Goal: Task Accomplishment & Management: Complete application form

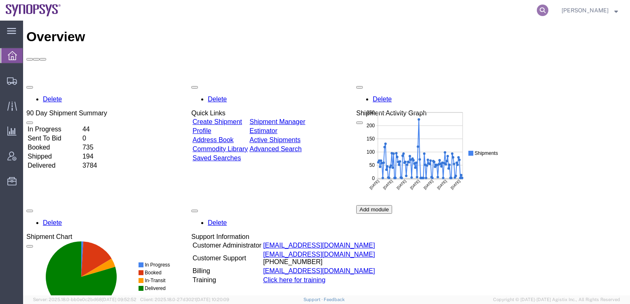
click at [548, 8] on icon at bounding box center [543, 11] width 12 height 12
click at [416, 9] on input "search" at bounding box center [411, 10] width 251 height 20
paste input "56776135"
type input "56776135"
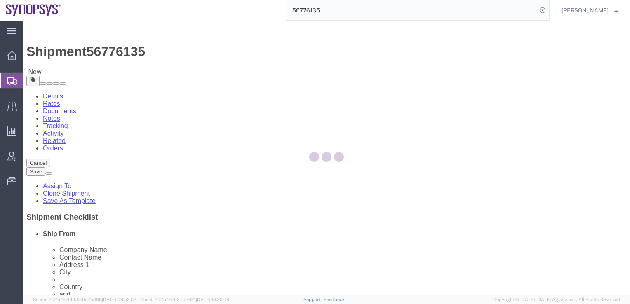
select select
select select "65511"
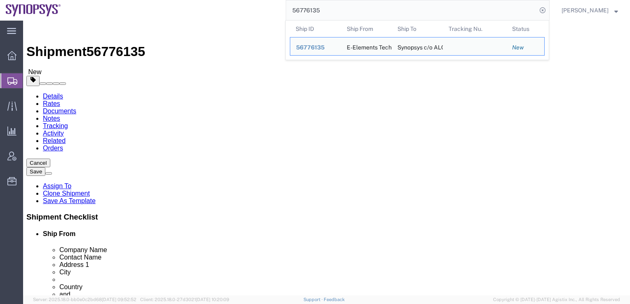
click div "Shipment Information Package Information Special Services"
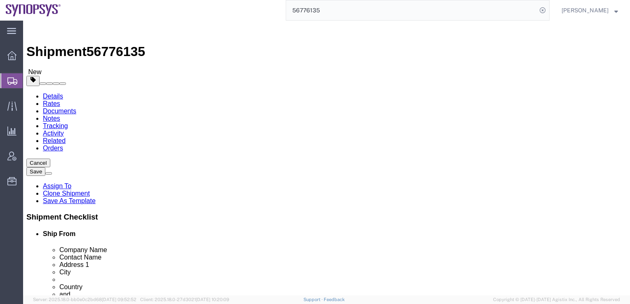
click button "Rate Shipment"
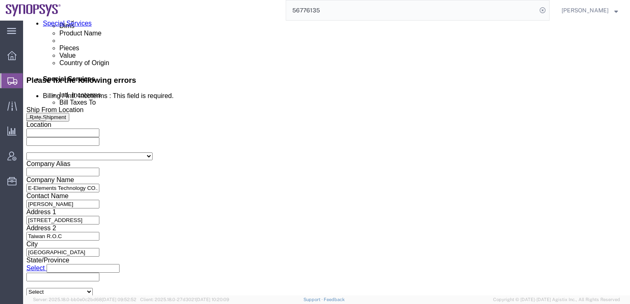
scroll to position [475, 0]
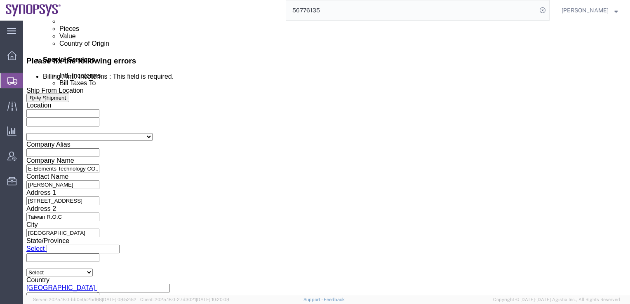
click button "Continue"
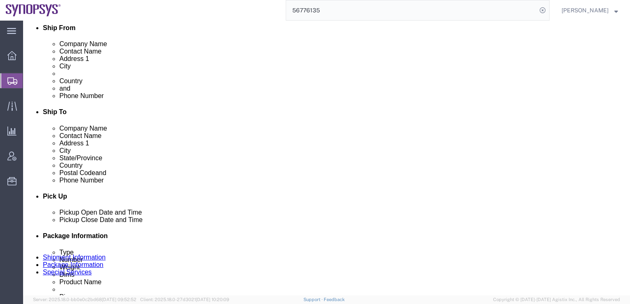
click button "Continue"
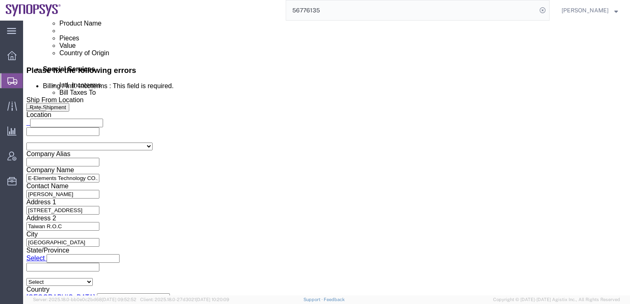
scroll to position [365, 0]
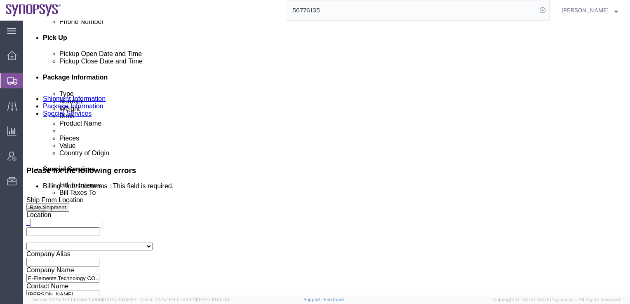
click select "Select Carriage Insurance Paid Carriage Paid To Cost and Freight Cost Insurance…"
select select "EXW"
click select "Select Carriage Insurance Paid Carriage Paid To Cost and Freight Cost Insurance…"
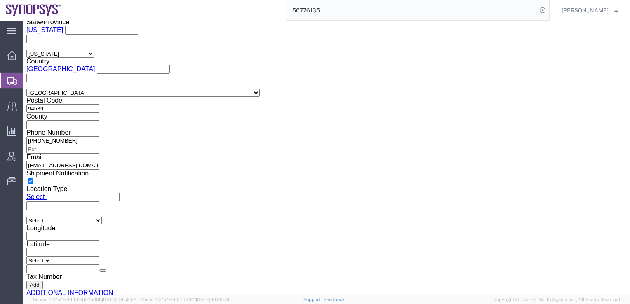
scroll to position [12, 0]
click button "Rate Shipment"
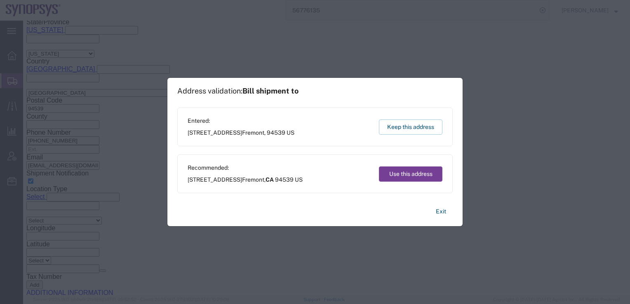
click at [397, 175] on button "Use this address" at bounding box center [410, 174] width 63 height 15
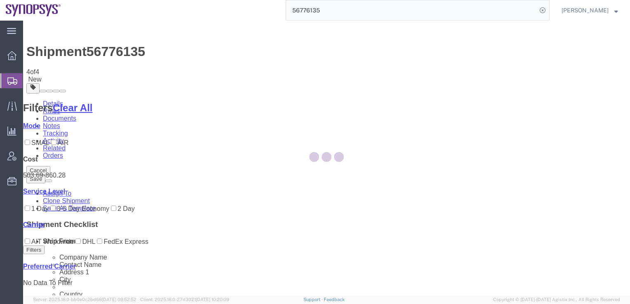
scroll to position [0, 0]
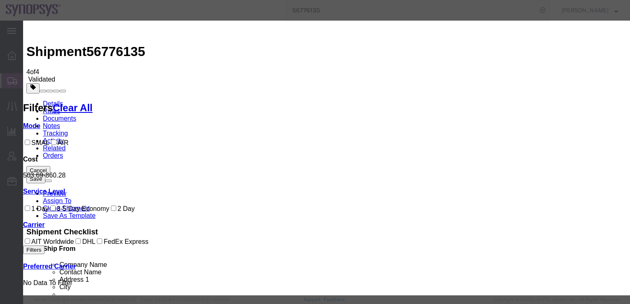
select select "20633"
select select "41022"
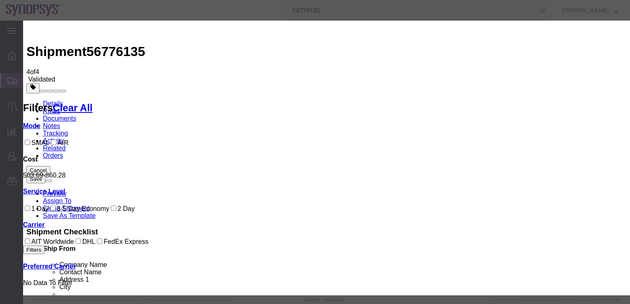
paste input "590050321182"
type input "590050321182"
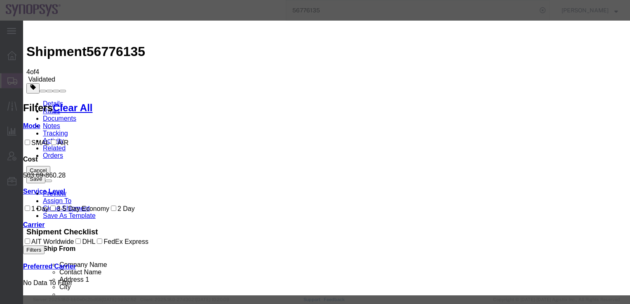
type input "winnie.yeh"
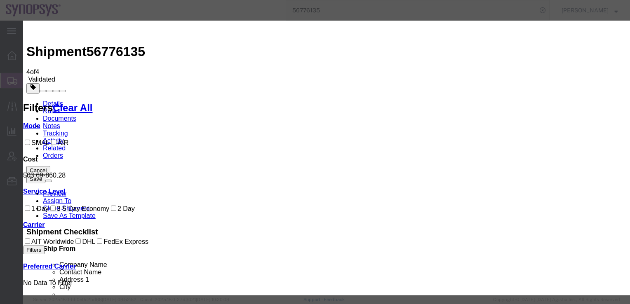
paste input "886-2-2791-8139"
type input "886-2-2791-8139"
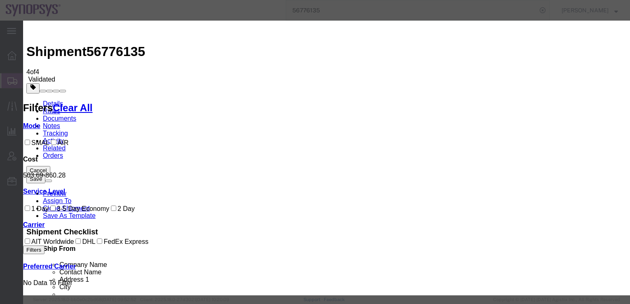
scroll to position [0, 0]
select select "2200"
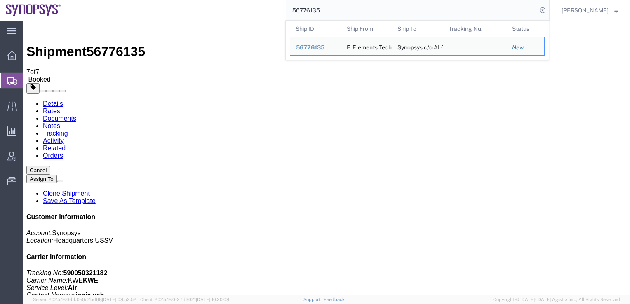
drag, startPoint x: 345, startPoint y: 11, endPoint x: 233, endPoint y: -6, distance: 113.0
click at [233, 0] on html "main_menu Created with Sketch. Collapse Menu Overview Shipments Shipment Manage…" at bounding box center [315, 152] width 630 height 304
paste input "58472"
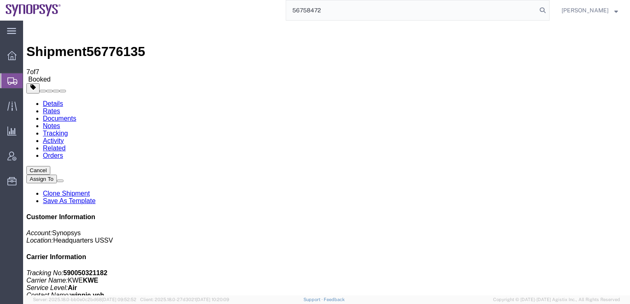
type input "56758472"
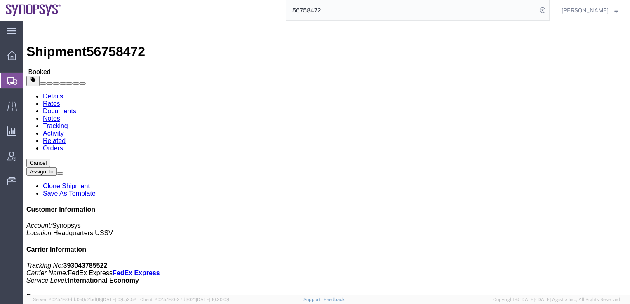
click link "Notes"
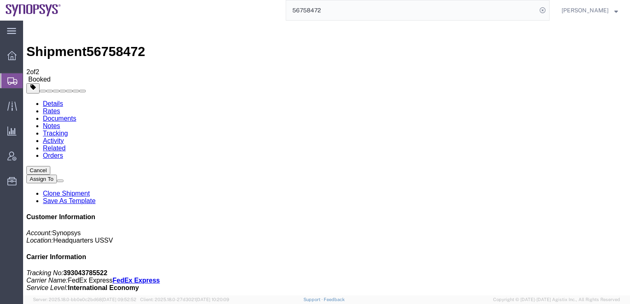
click at [68, 130] on link "Tracking" at bounding box center [55, 133] width 25 height 7
click at [53, 100] on link "Details" at bounding box center [53, 103] width 20 height 7
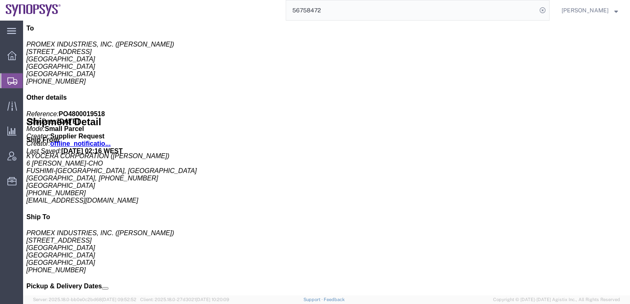
scroll to position [268, 0]
